Goal: Information Seeking & Learning: Learn about a topic

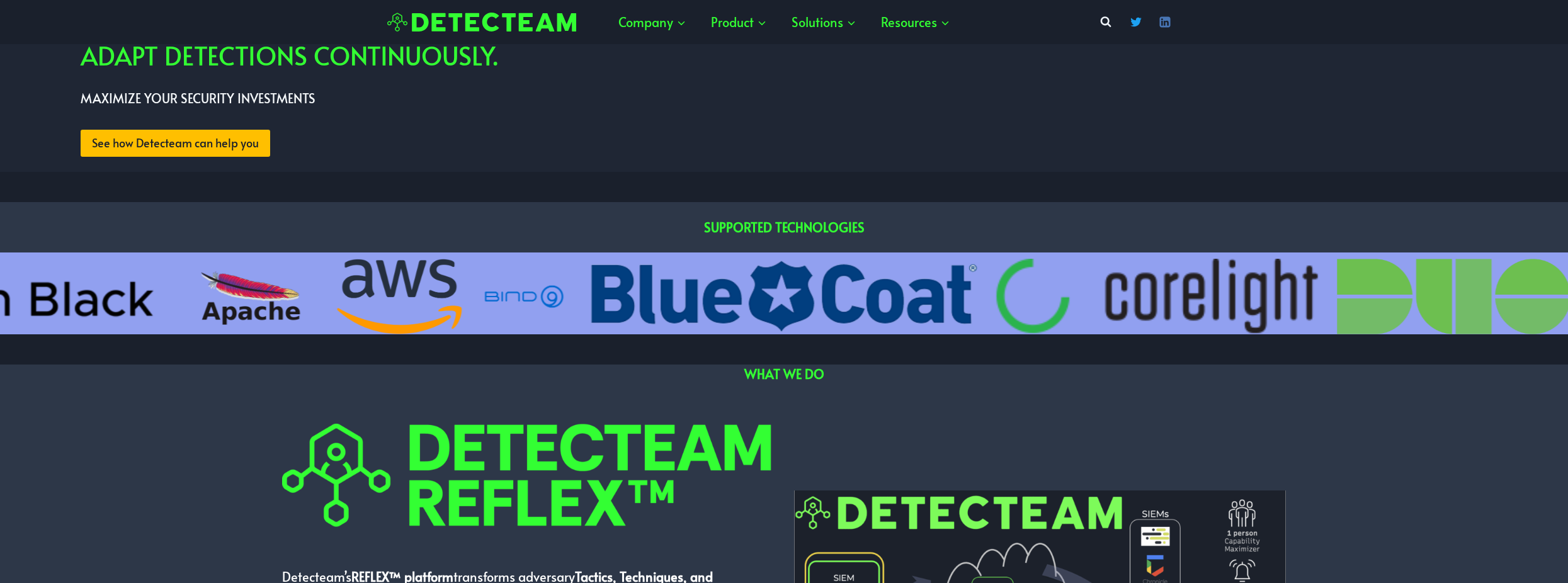
scroll to position [251, 0]
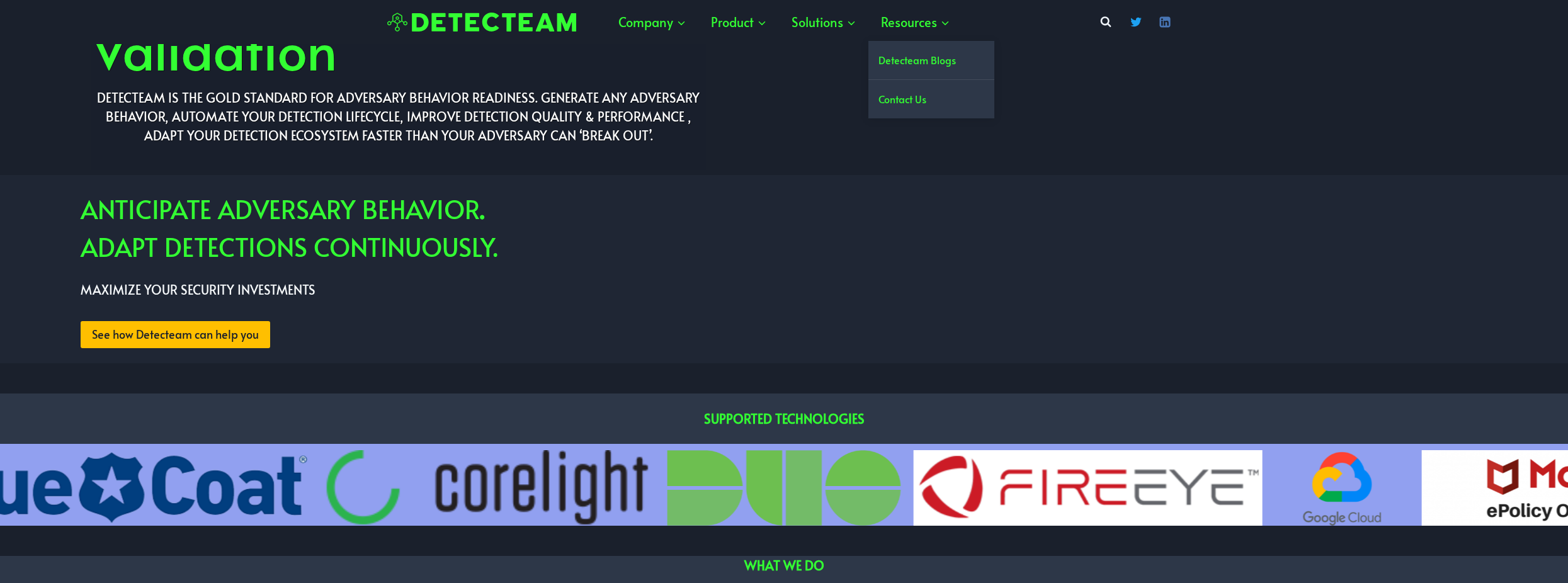
click at [910, 65] on link "Detecteam Blogs" at bounding box center [931, 60] width 126 height 39
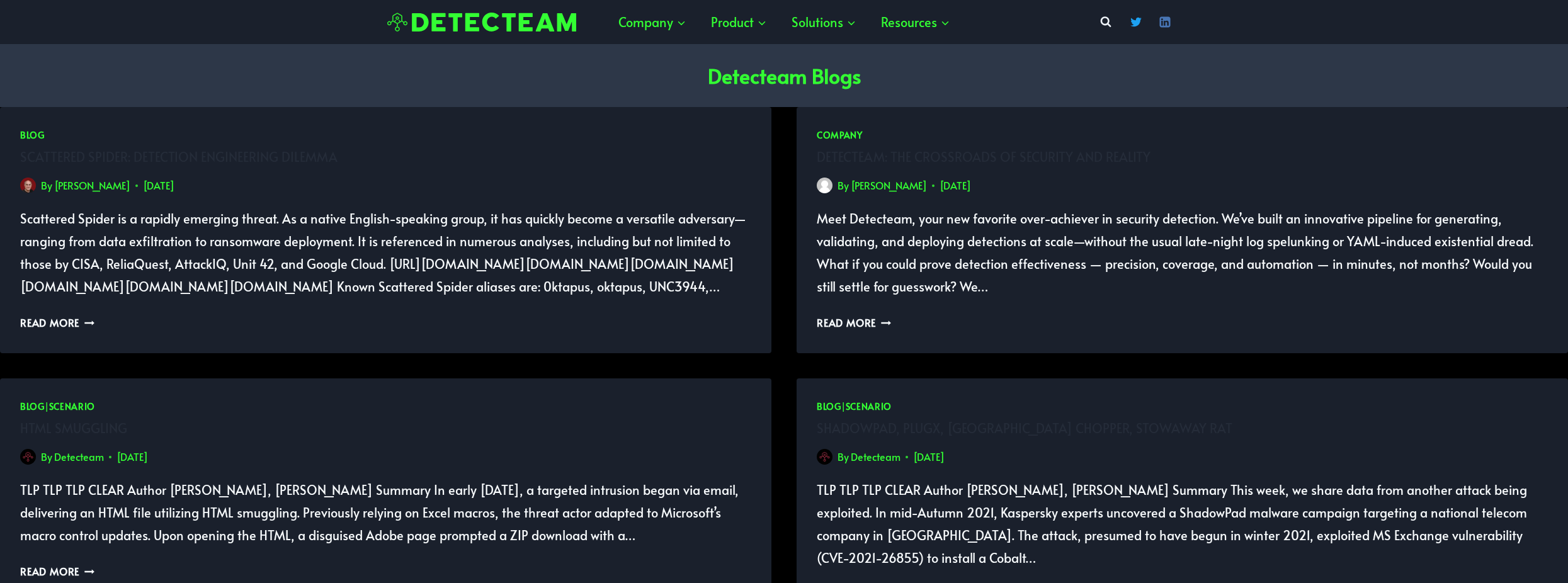
click at [314, 235] on p "Scattered Spider is a rapidly emerging threat. As a native English-speaking gro…" at bounding box center [385, 252] width 731 height 90
click at [71, 148] on link "Scattered Spider: Detection Engineering Dilemma" at bounding box center [179, 157] width 318 height 18
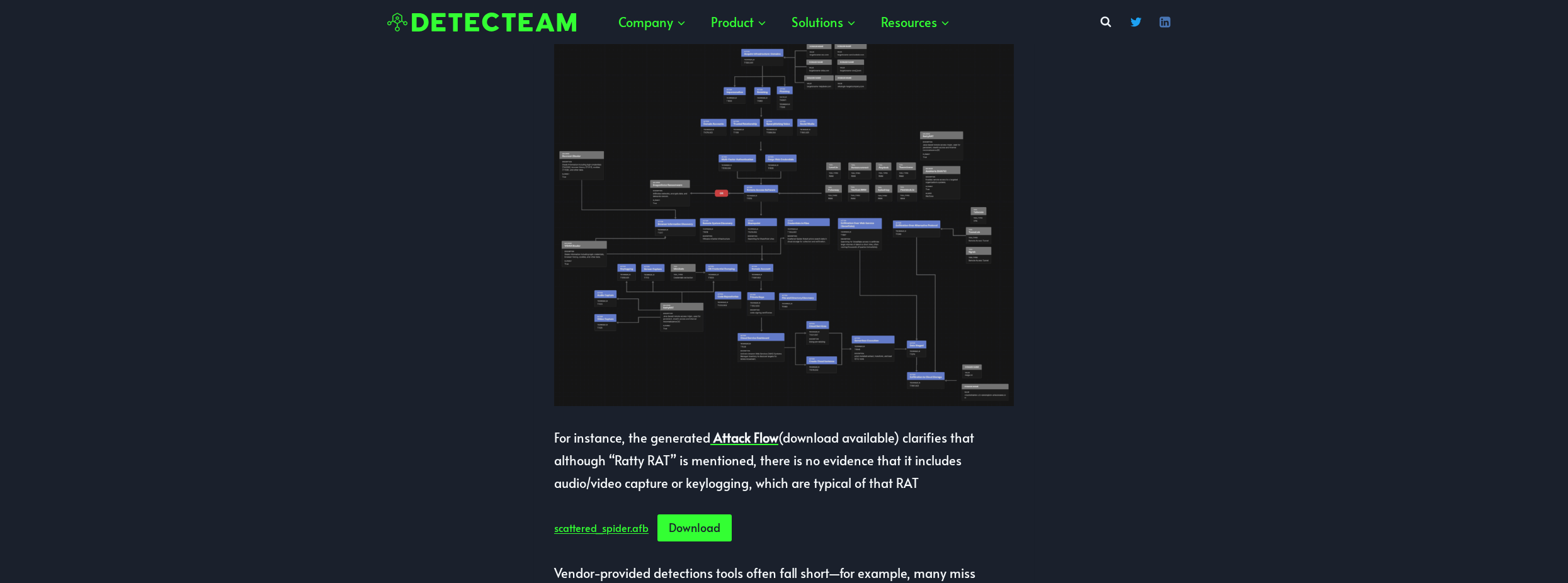
scroll to position [881, 0]
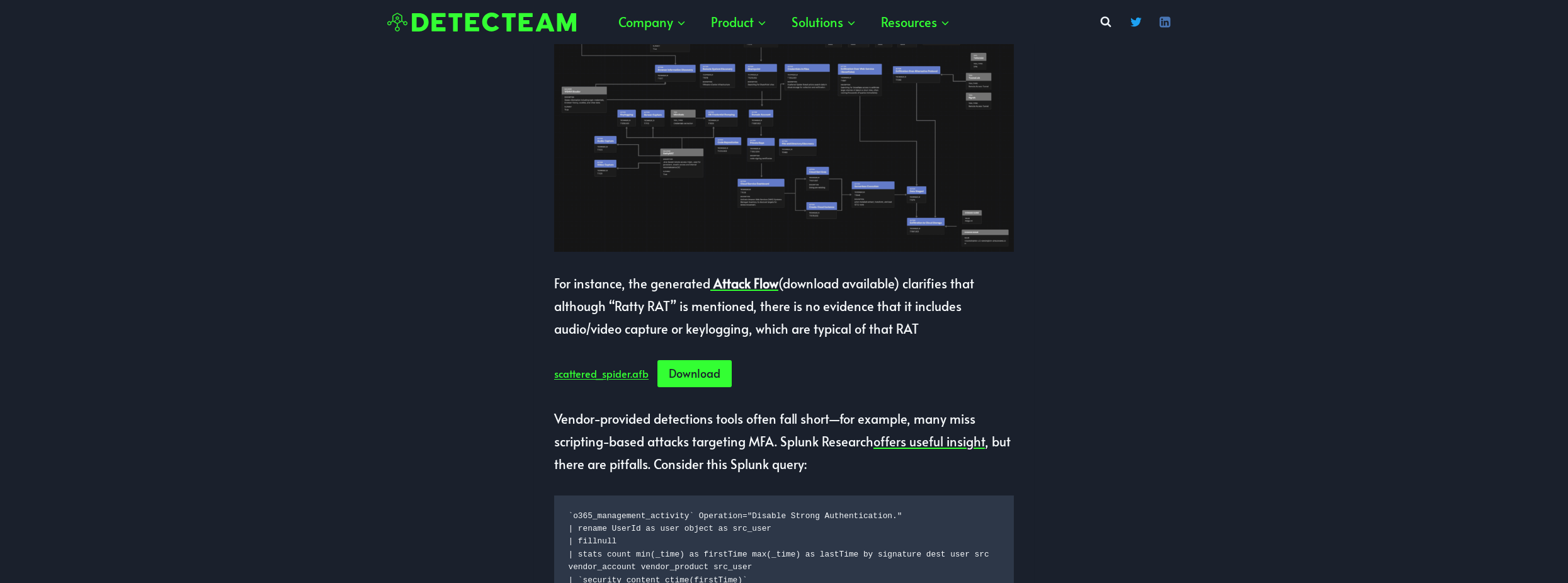
drag, startPoint x: 666, startPoint y: 207, endPoint x: 411, endPoint y: 378, distance: 307.0
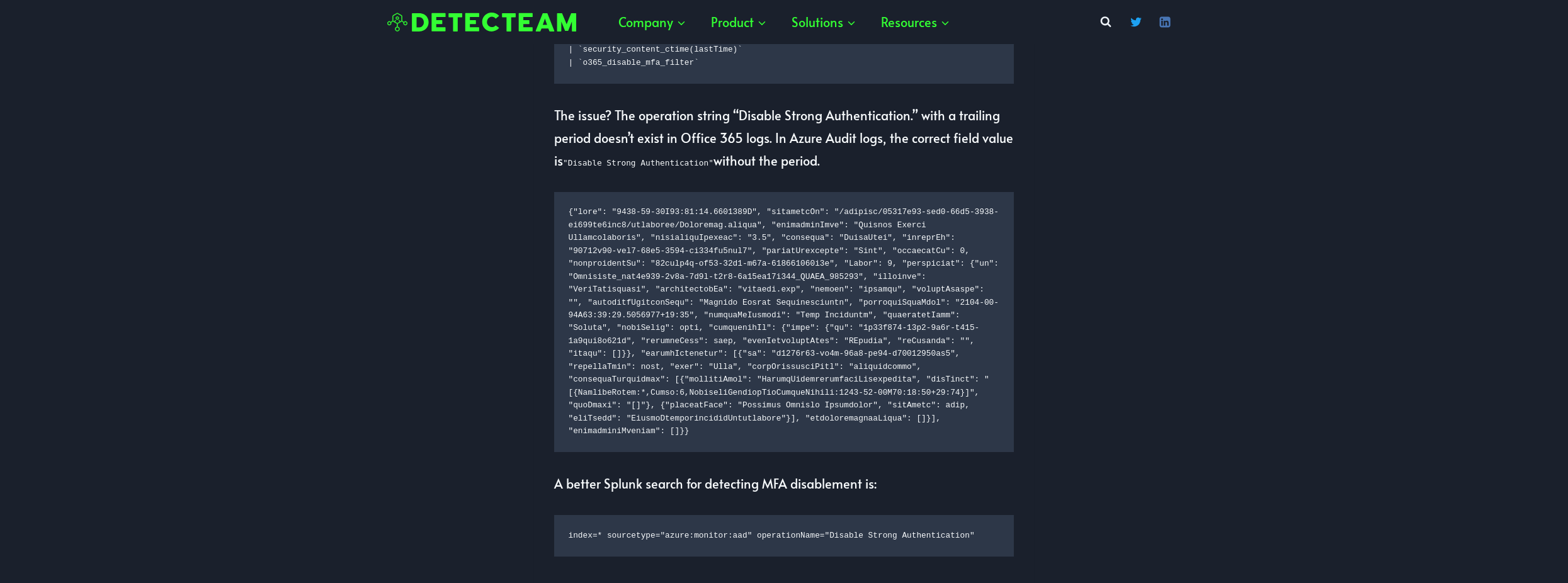
scroll to position [1448, 0]
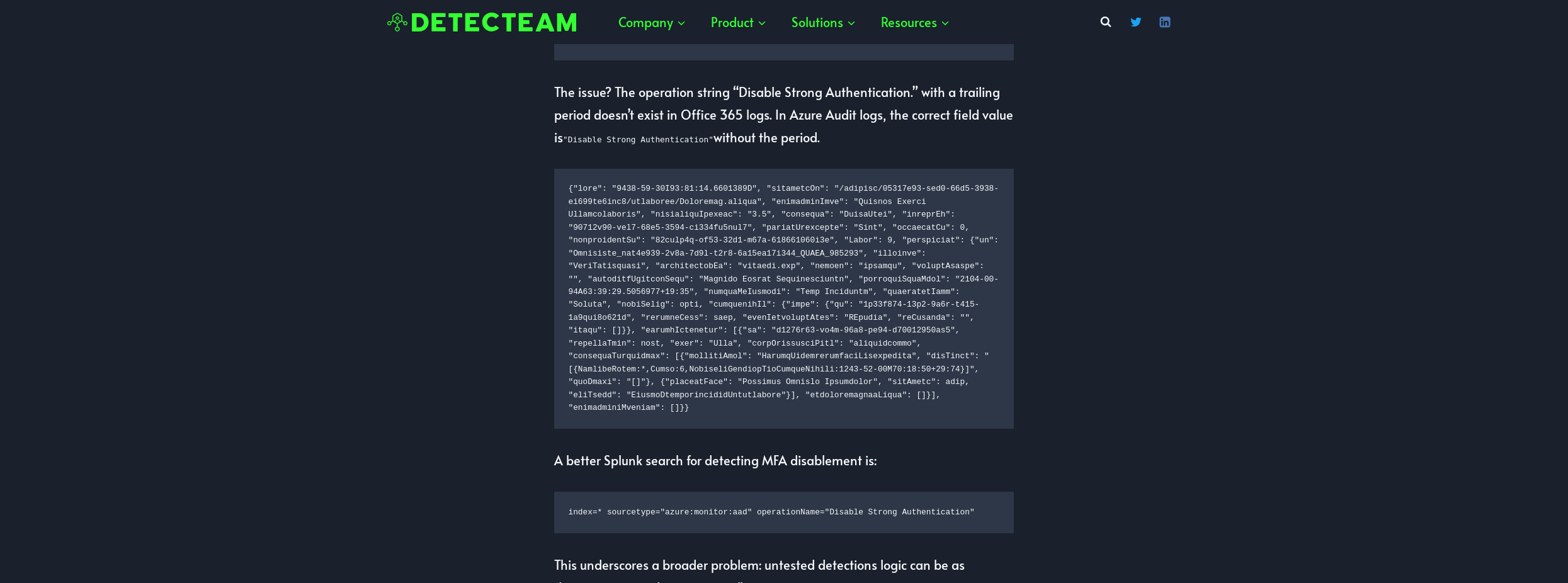
click at [717, 319] on code at bounding box center [784, 298] width 431 height 231
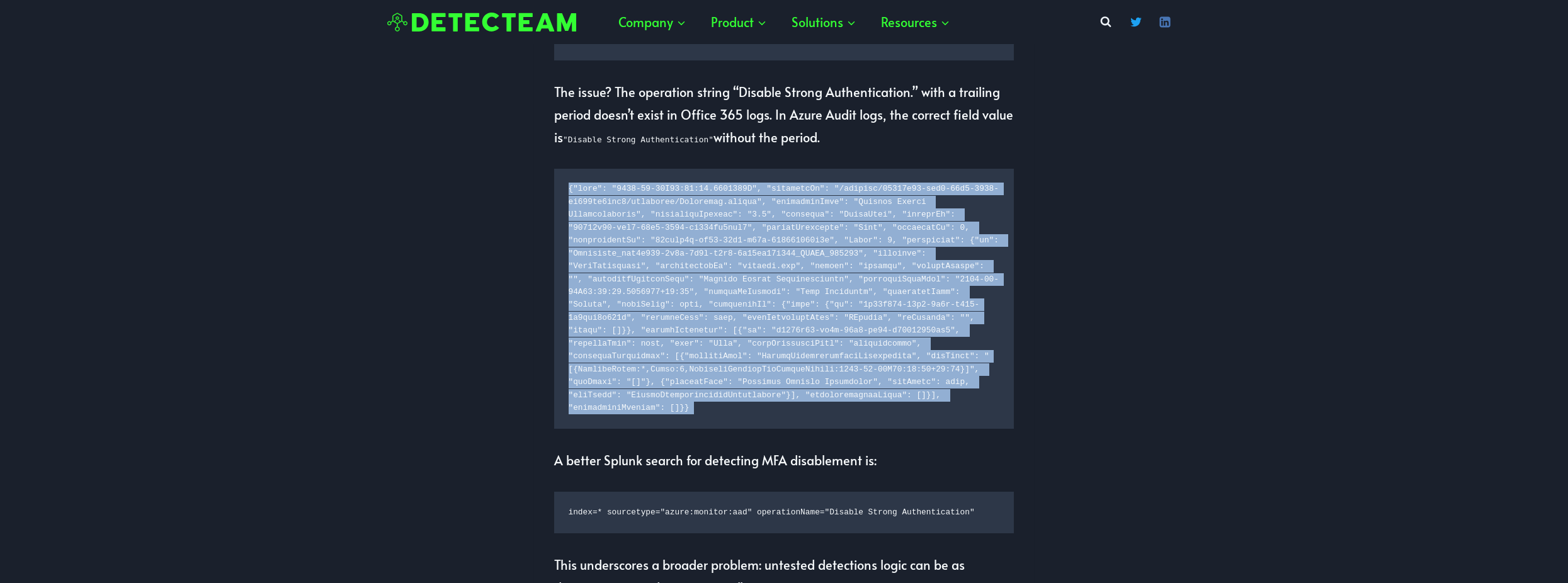
click at [717, 320] on code at bounding box center [784, 298] width 431 height 231
drag, startPoint x: 717, startPoint y: 320, endPoint x: 688, endPoint y: 408, distance: 92.7
click at [699, 404] on code at bounding box center [784, 298] width 431 height 231
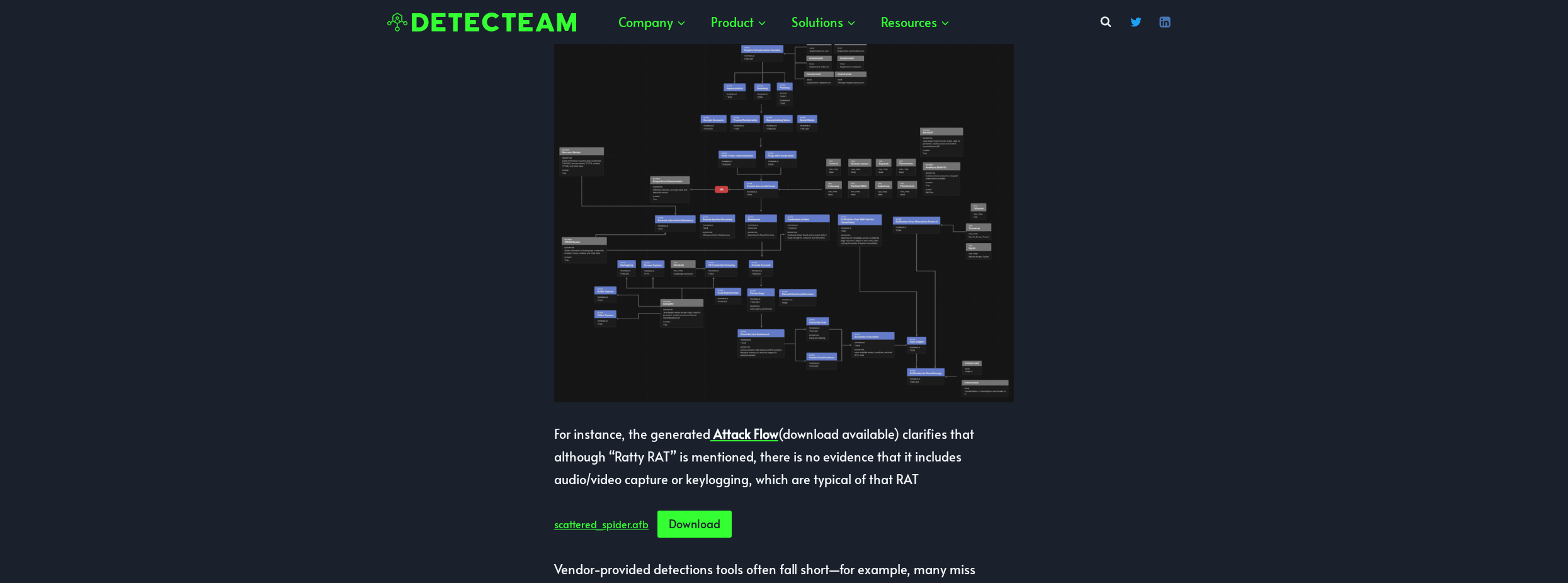
scroll to position [441, 0]
